Goal: Task Accomplishment & Management: Use online tool/utility

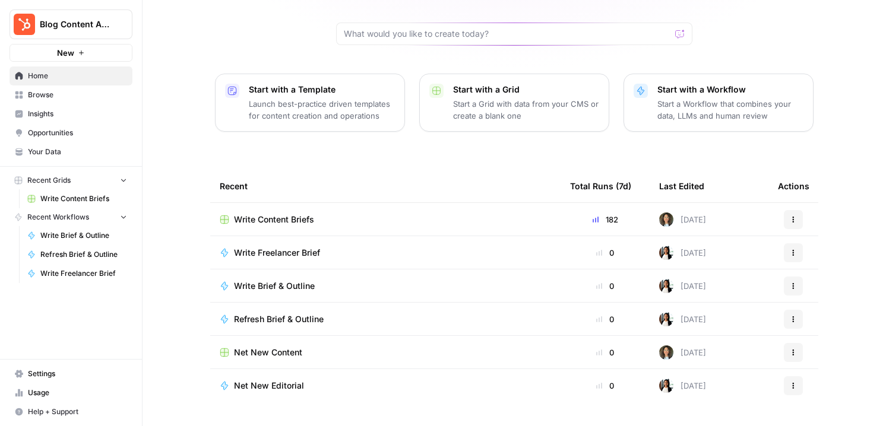
scroll to position [120, 0]
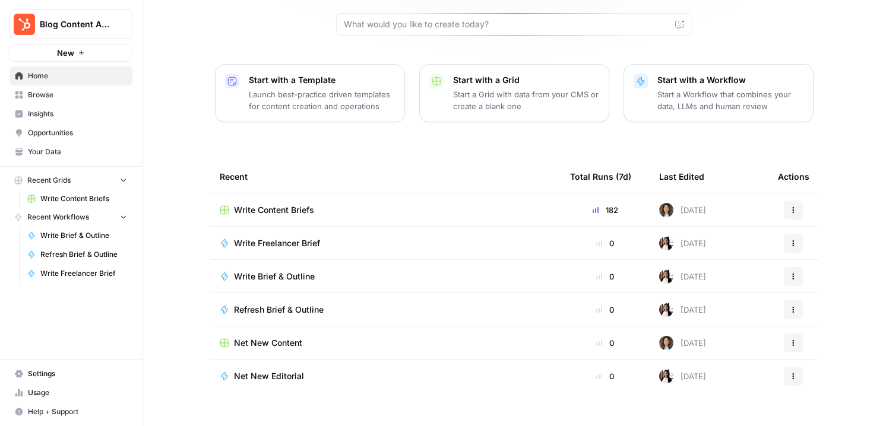
click at [420, 204] on div "Write Content Briefs" at bounding box center [385, 210] width 331 height 12
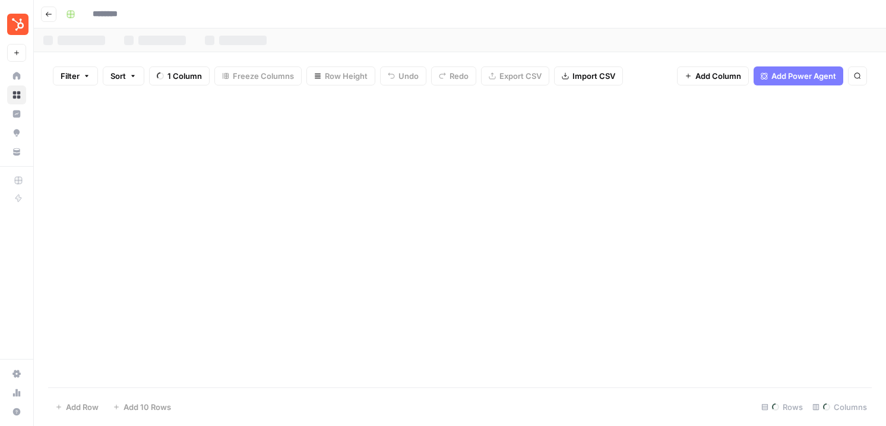
type input "**********"
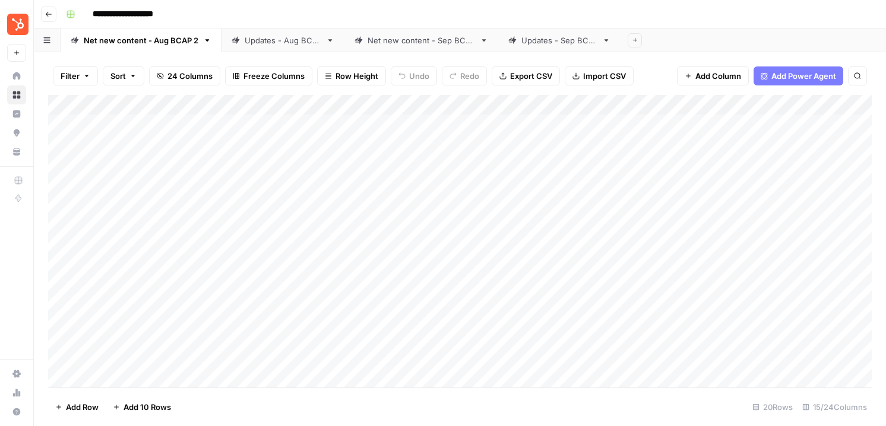
click at [423, 45] on div "Net new content - Sep BCAP" at bounding box center [421, 40] width 107 height 12
click at [548, 43] on div "Updates - Sep BCAP" at bounding box center [559, 40] width 76 height 12
click at [678, 267] on div "Add Column" at bounding box center [460, 241] width 824 height 293
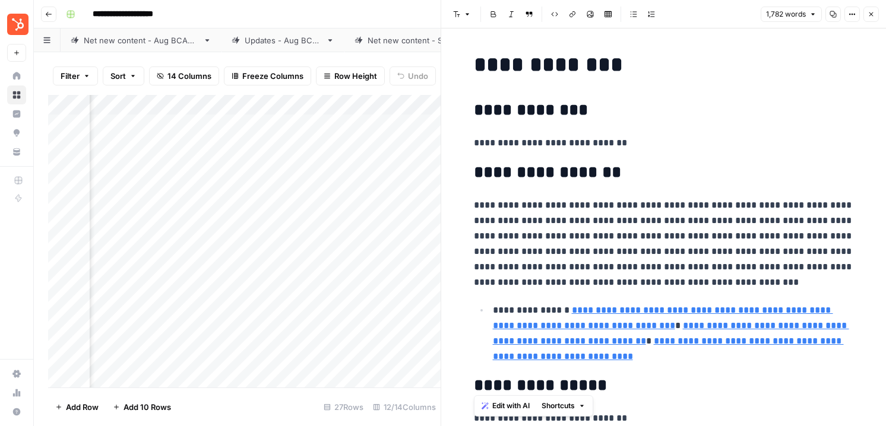
click at [874, 14] on icon "button" at bounding box center [871, 14] width 7 height 7
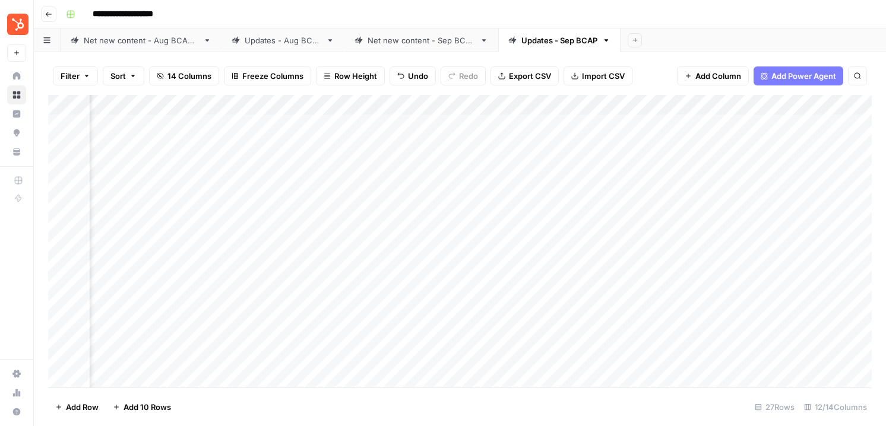
scroll to position [0, 634]
click at [462, 5] on div "**********" at bounding box center [467, 14] width 813 height 19
click at [416, 47] on link "Net new content - Sep BCAP" at bounding box center [421, 41] width 154 height 24
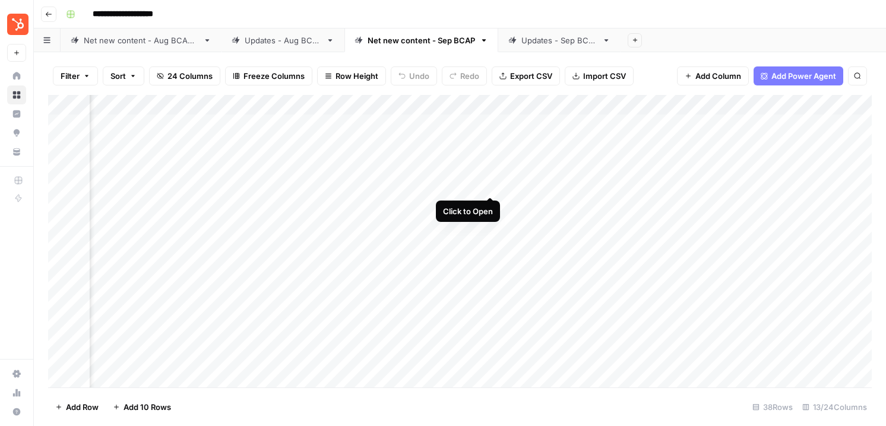
click at [489, 184] on div "Add Column" at bounding box center [460, 241] width 824 height 293
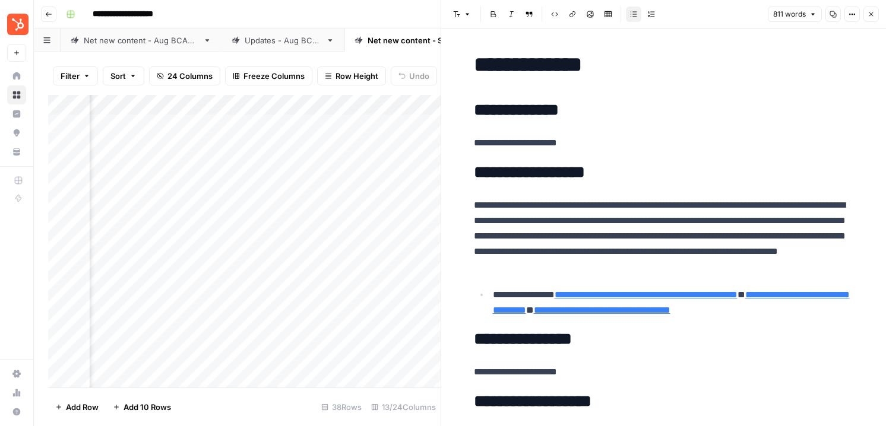
click at [868, 16] on icon "button" at bounding box center [871, 14] width 7 height 7
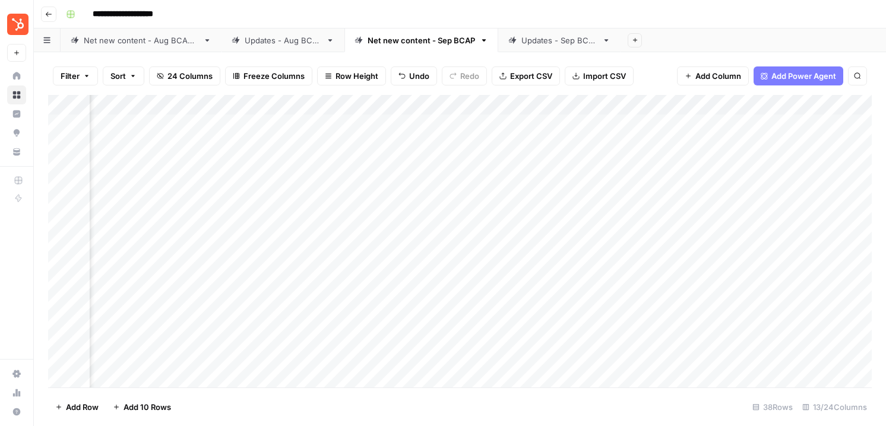
scroll to position [0, 188]
click at [766, 142] on div "Add Column" at bounding box center [460, 241] width 824 height 293
click at [779, 144] on div "Add Column" at bounding box center [460, 241] width 824 height 293
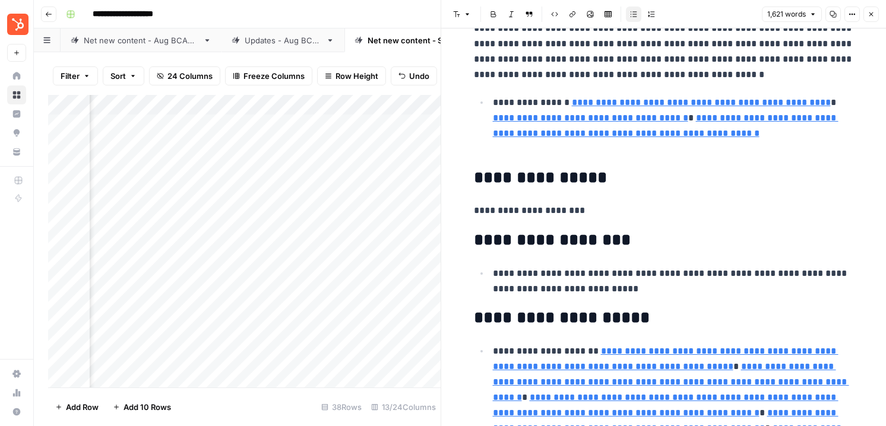
scroll to position [360, 0]
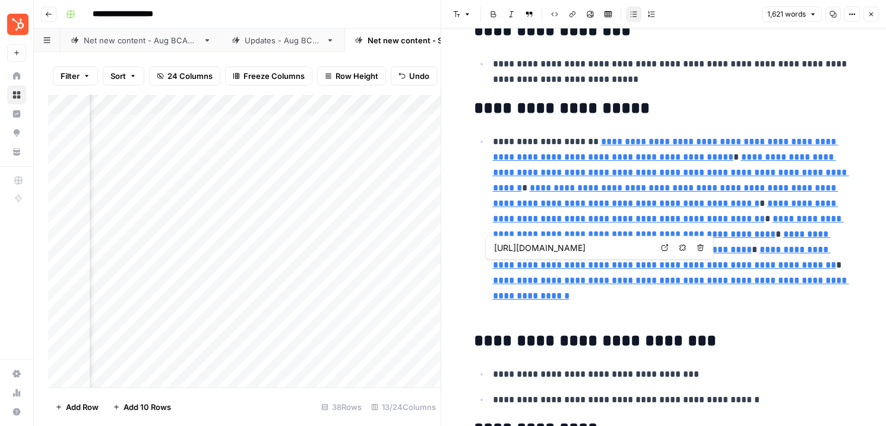
type input "[URL][DOMAIN_NAME]"
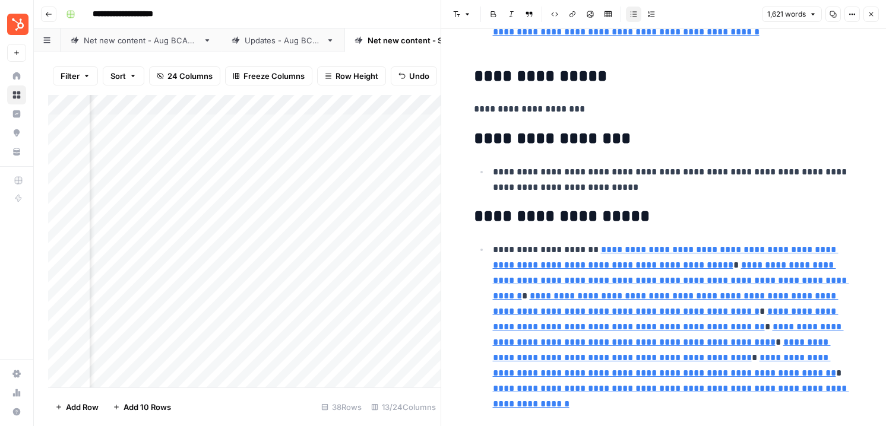
scroll to position [0, 0]
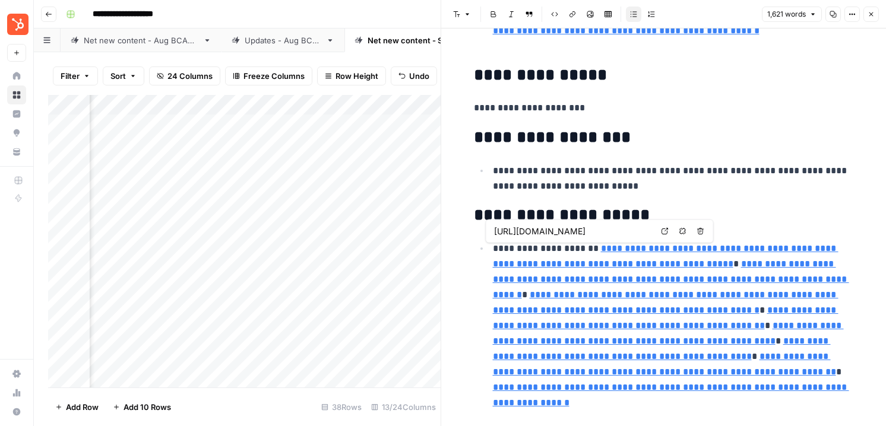
type input "[URL][DOMAIN_NAME]"
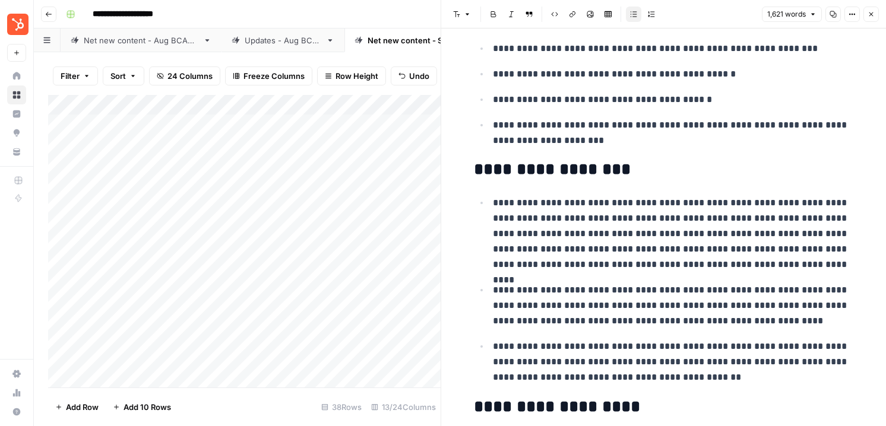
click at [868, 16] on icon "button" at bounding box center [871, 14] width 7 height 7
